Goal: Information Seeking & Learning: Learn about a topic

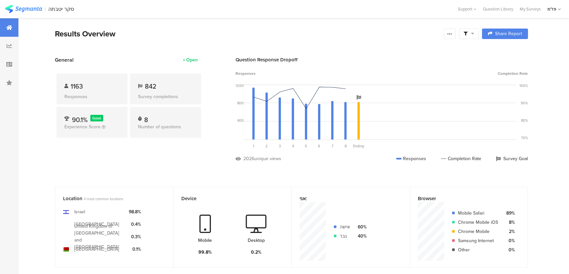
click at [83, 85] on span "1163" at bounding box center [77, 86] width 12 height 10
click at [168, 161] on div "General Open 1163 Responses 842 Survey completions 90.1% Good Experience Score …" at bounding box center [129, 114] width 148 height 116
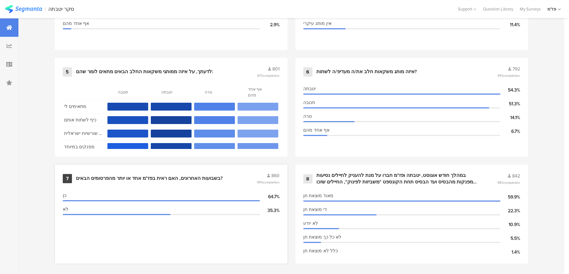
scroll to position [474, 0]
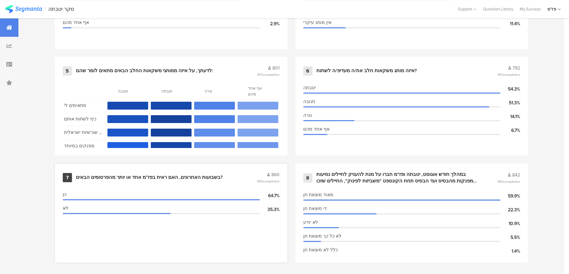
click at [210, 174] on div "בשבועות האחרונים, האם ראית בפז"מ אחד או יותר מהפרסומים הבאים?" at bounding box center [149, 177] width 147 height 7
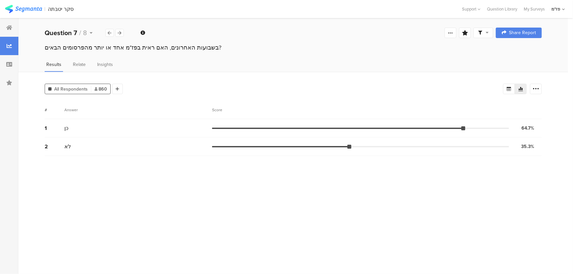
click at [115, 94] on div "All Respondents 860 Add Segment Segment markers Confidence interval Vote count …" at bounding box center [293, 173] width 550 height 202
click at [117, 89] on icon at bounding box center [118, 89] width 4 height 5
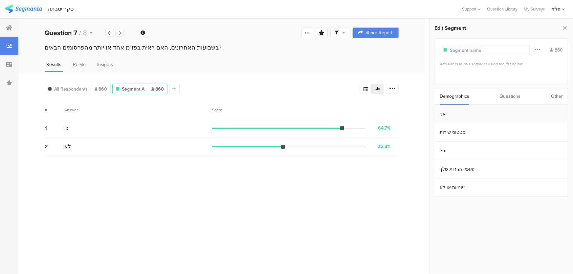
click at [467, 112] on section "אני:" at bounding box center [501, 114] width 133 height 18
click at [431, 98] on section "אני: Include Respondents גבר 322 אישה 539" at bounding box center [501, 180] width 143 height 187
click at [437, 95] on icon at bounding box center [436, 95] width 5 height 5
click at [507, 97] on div "Questions" at bounding box center [510, 96] width 21 height 17
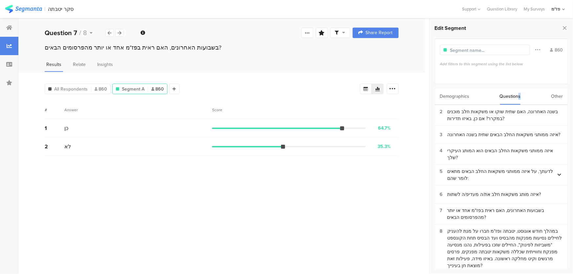
click at [462, 97] on div "Demographics" at bounding box center [455, 96] width 30 height 17
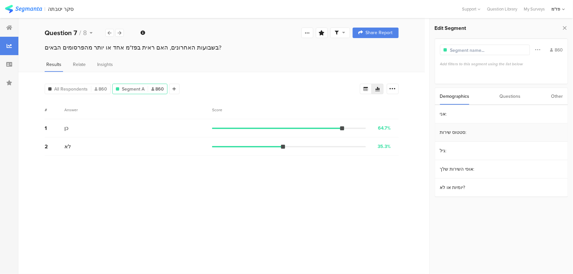
click at [464, 133] on section "סטטוס שירות:" at bounding box center [501, 133] width 133 height 18
click at [460, 123] on div "סדיר" at bounding box center [500, 124] width 115 height 6
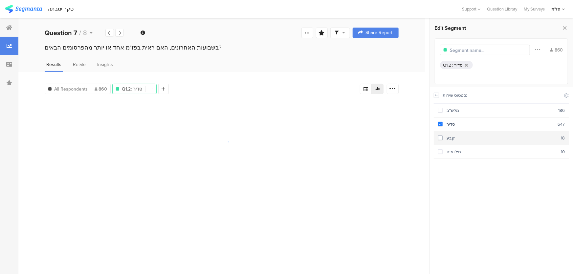
click at [460, 133] on section "קבע 18" at bounding box center [501, 138] width 135 height 14
click at [461, 145] on section "מילואים 10" at bounding box center [501, 152] width 135 height 14
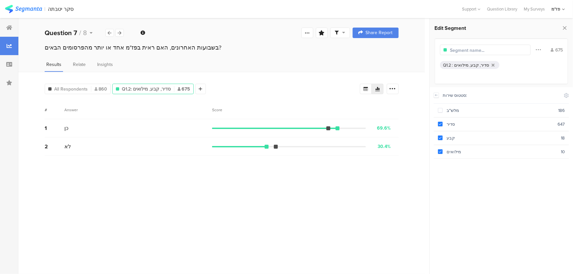
click at [236, 77] on div "All Respondents 860 Q1.2: סדיר, קבע, מילואים 675 Add Segment Segment markers Co…" at bounding box center [221, 173] width 407 height 202
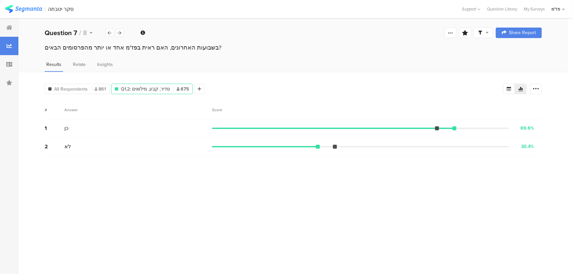
click at [34, 10] on img at bounding box center [23, 9] width 37 height 8
drag, startPoint x: 208, startPoint y: 104, endPoint x: 212, endPoint y: 103, distance: 4.0
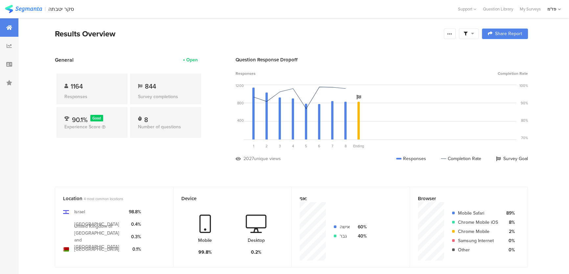
click at [170, 166] on div "General Open 1164 Responses 844 Survey completions 90.1% Good Experience Score …" at bounding box center [129, 114] width 148 height 116
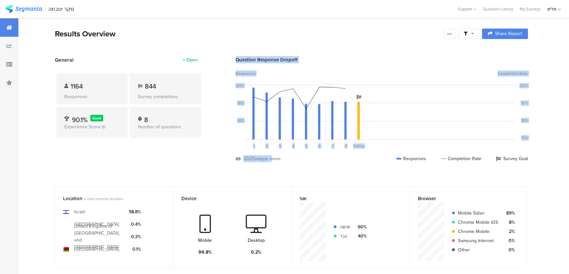
drag, startPoint x: 271, startPoint y: 157, endPoint x: 220, endPoint y: 167, distance: 52.1
click at [220, 167] on section "General Open 1164 Responses 844 Survey completions 90.1% Good Experience Score …" at bounding box center [292, 114] width 526 height 116
click at [220, 166] on section "General Open 1164 Responses 844 Survey completions 90.1% Good Experience Score …" at bounding box center [292, 114] width 526 height 116
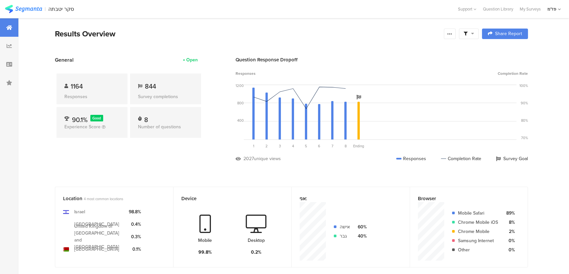
drag, startPoint x: 294, startPoint y: 158, endPoint x: 215, endPoint y: 57, distance: 128.9
click at [215, 57] on section "General Open 1164 Responses 844 Survey completions 90.1% Good Experience Score …" at bounding box center [292, 114] width 526 height 116
click at [194, 168] on div "General Open 1164 Responses 844 Survey completions 90.1% Good Experience Score …" at bounding box center [129, 114] width 148 height 116
click at [320, 36] on div "Results Overview" at bounding box center [248, 34] width 386 height 12
click at [33, 12] on img at bounding box center [23, 9] width 37 height 8
